Goal: Use online tool/utility: Utilize a website feature to perform a specific function

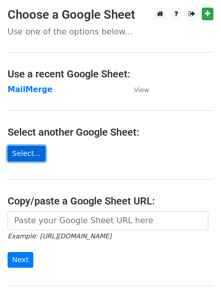
click at [18, 155] on link "Select..." at bounding box center [27, 154] width 38 height 16
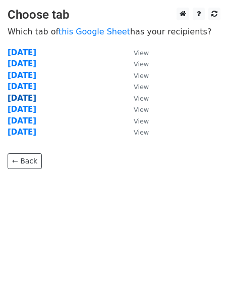
click at [23, 96] on strong "08/09/2025" at bounding box center [22, 98] width 29 height 9
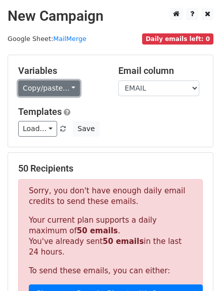
click at [36, 87] on link "Copy/paste..." at bounding box center [49, 88] width 62 height 16
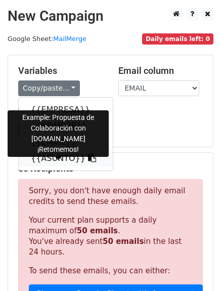
click at [34, 157] on link "{{ASUNTO}}" at bounding box center [66, 158] width 94 height 16
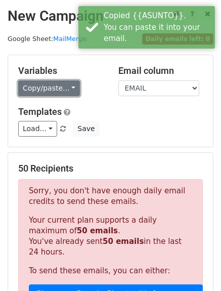
click at [30, 87] on link "Copy/paste..." at bounding box center [49, 88] width 62 height 16
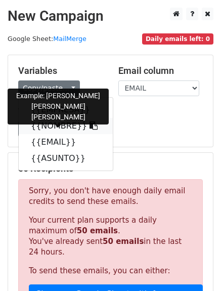
click at [54, 129] on link "{{NOMBRE}}" at bounding box center [66, 126] width 94 height 16
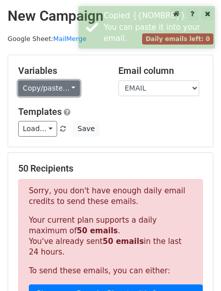
click at [43, 89] on link "Copy/paste..." at bounding box center [49, 88] width 62 height 16
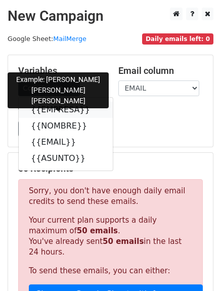
click at [52, 115] on link "{{EMPRESA}}" at bounding box center [66, 110] width 94 height 16
